Goal: Check status: Check status

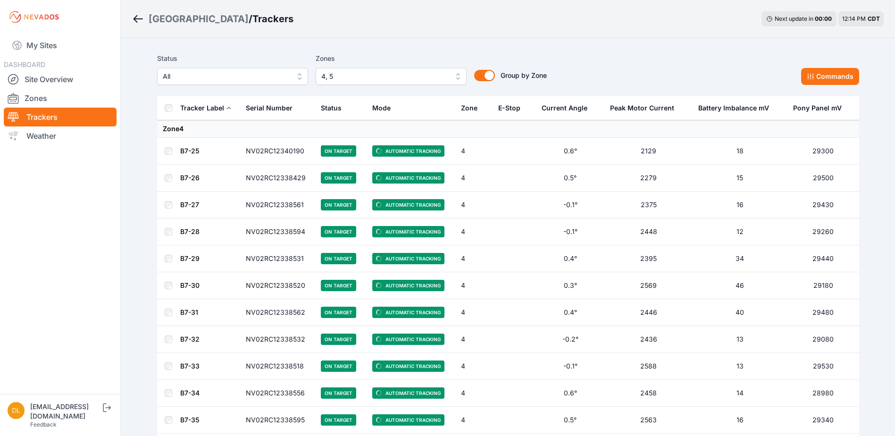
scroll to position [330, 0]
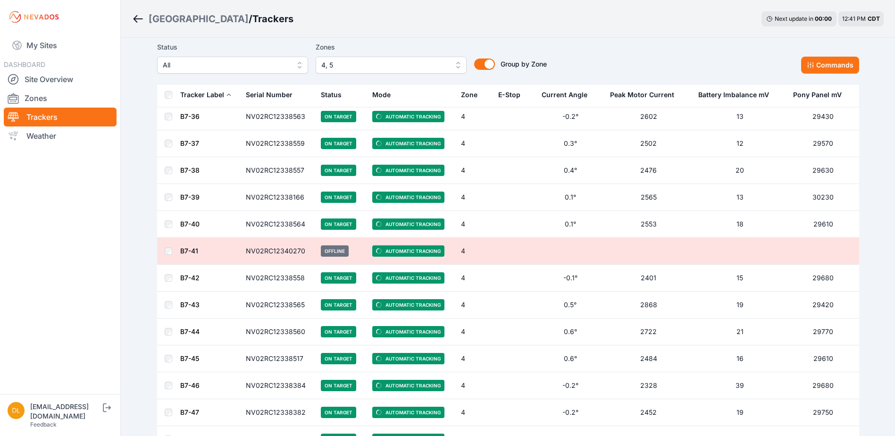
click at [353, 66] on span "4, 5" at bounding box center [384, 64] width 126 height 11
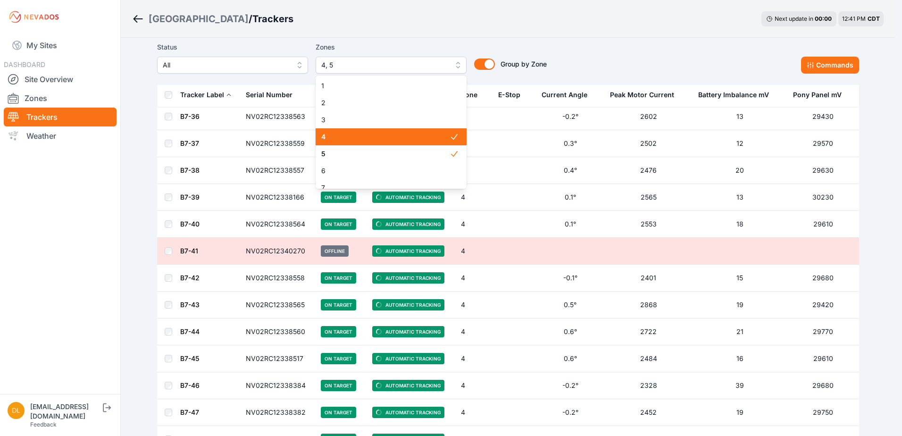
click at [372, 143] on div "4" at bounding box center [390, 136] width 151 height 17
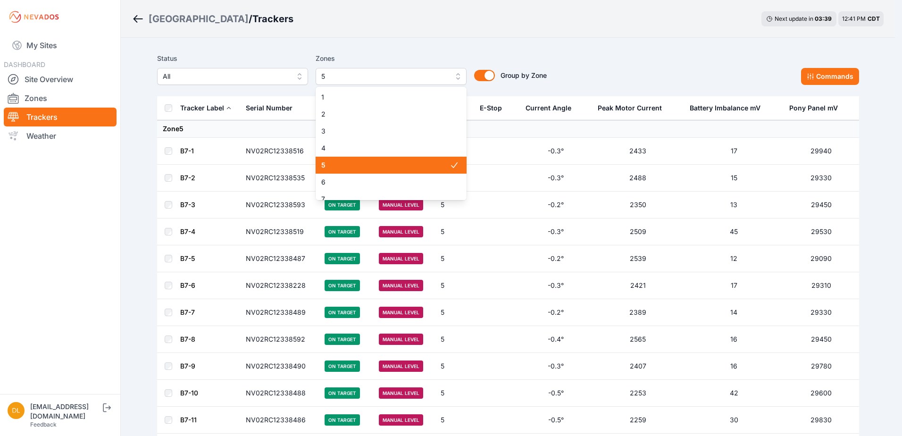
click at [365, 80] on span "5" at bounding box center [384, 76] width 126 height 11
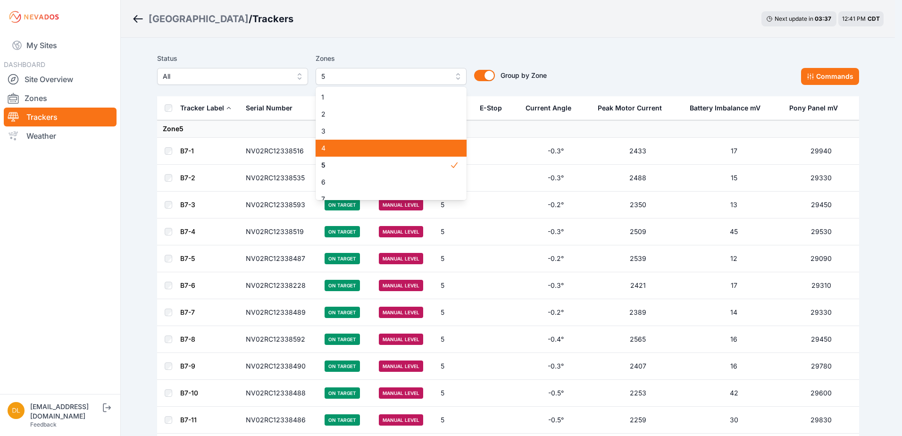
click at [366, 154] on div "4" at bounding box center [390, 148] width 151 height 17
